Goal: Find specific page/section: Find specific page/section

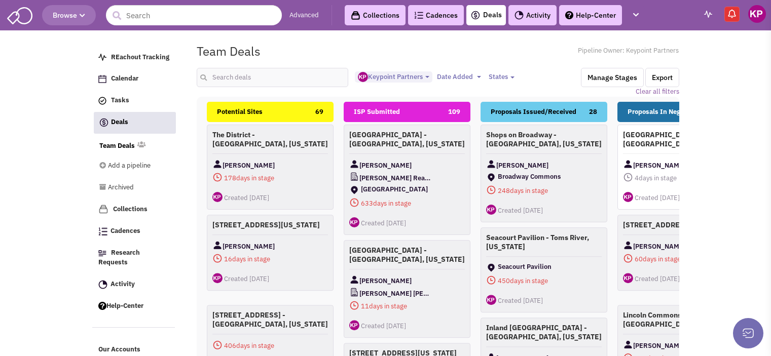
select select "1896"
select select
click at [540, 16] on link "Activity" at bounding box center [532, 15] width 48 height 20
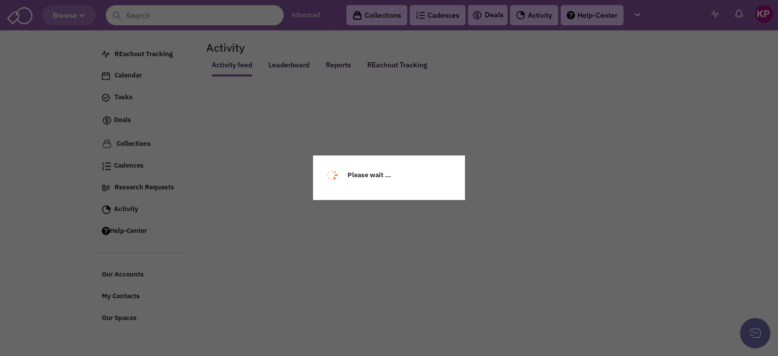
select select
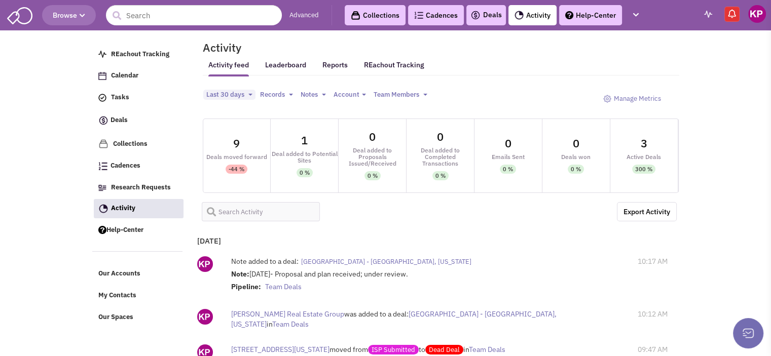
select select
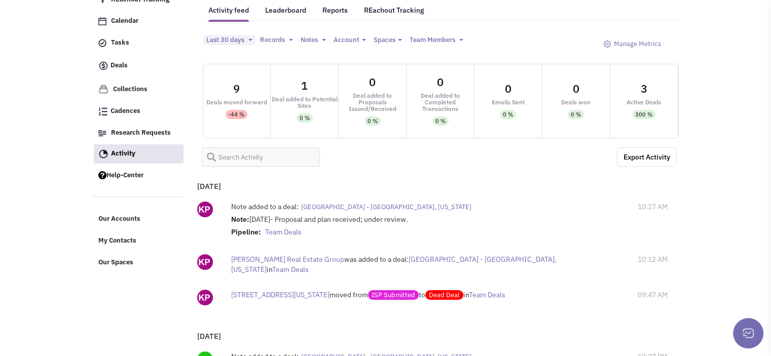
scroll to position [40, 0]
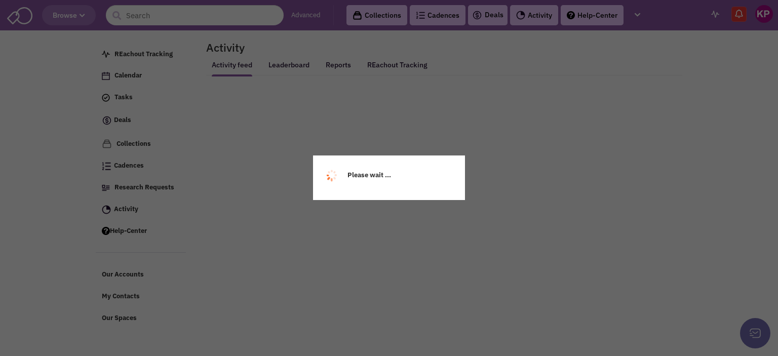
select select
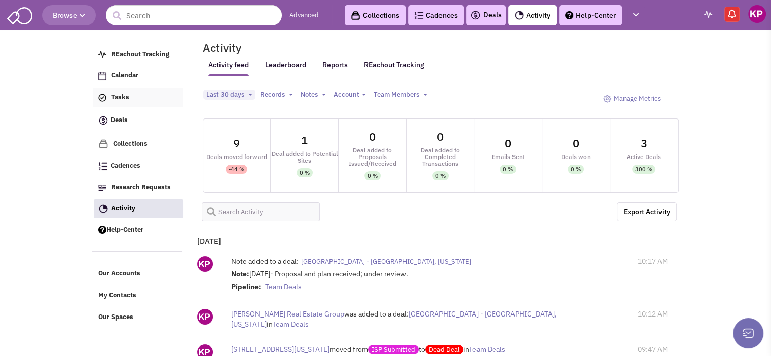
select select
